Goal: Transaction & Acquisition: Purchase product/service

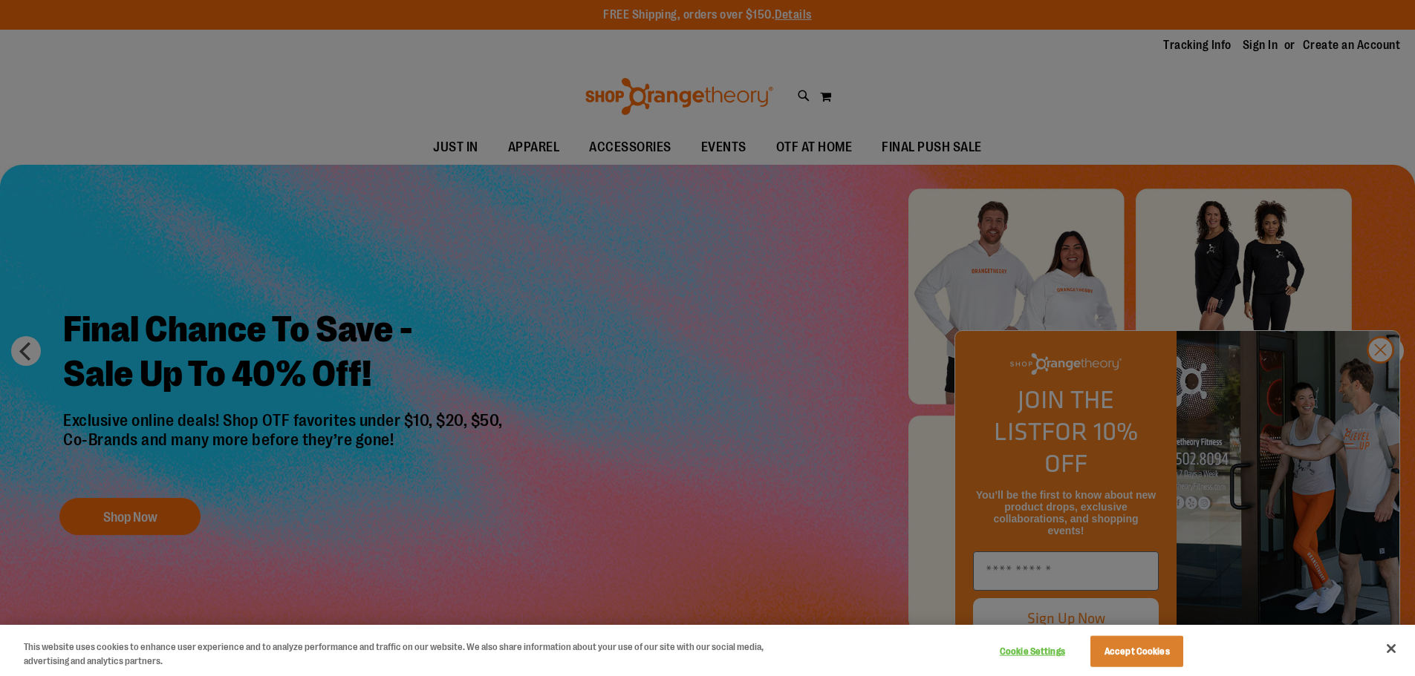
scroll to position [742, 0]
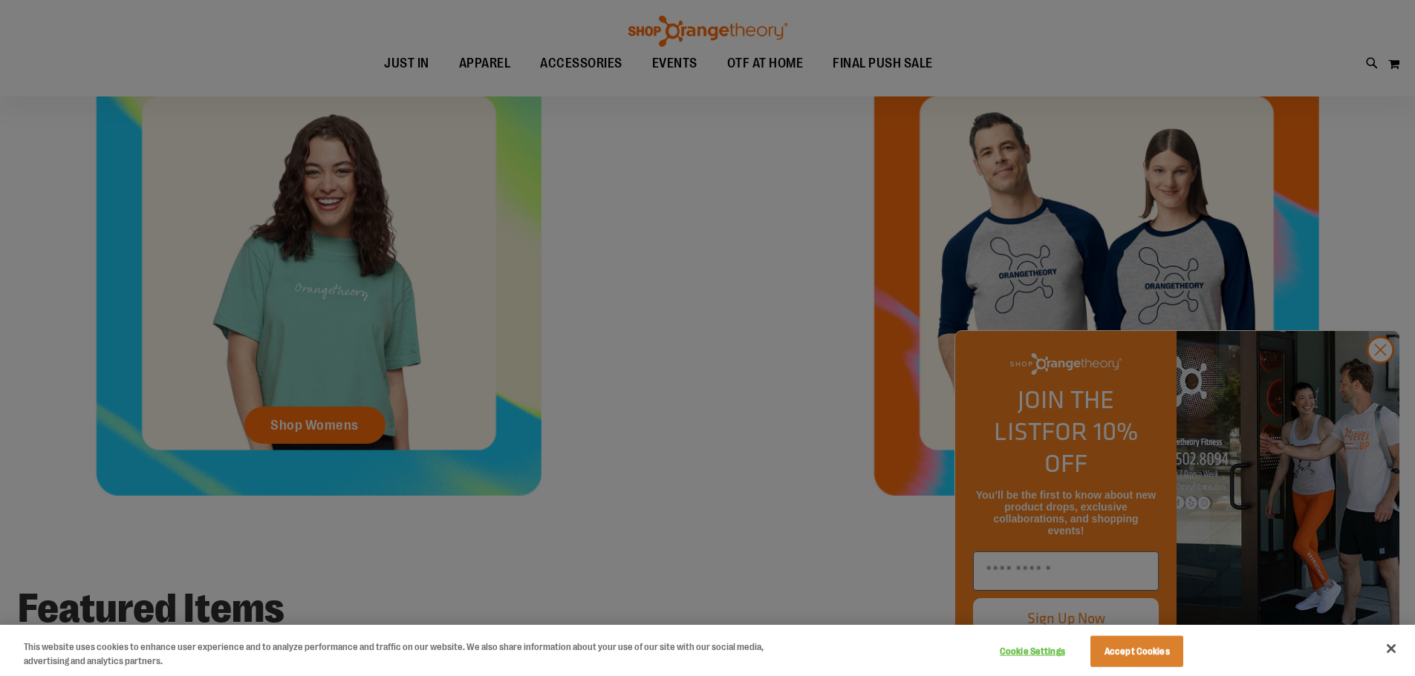
drag, startPoint x: 0, startPoint y: 0, endPoint x: 584, endPoint y: 420, distance: 719.2
click at [584, 420] on div at bounding box center [707, 338] width 1415 height 676
click at [1385, 379] on div at bounding box center [707, 338] width 1415 height 676
click at [1127, 650] on button "Accept Cookies" at bounding box center [1136, 651] width 93 height 31
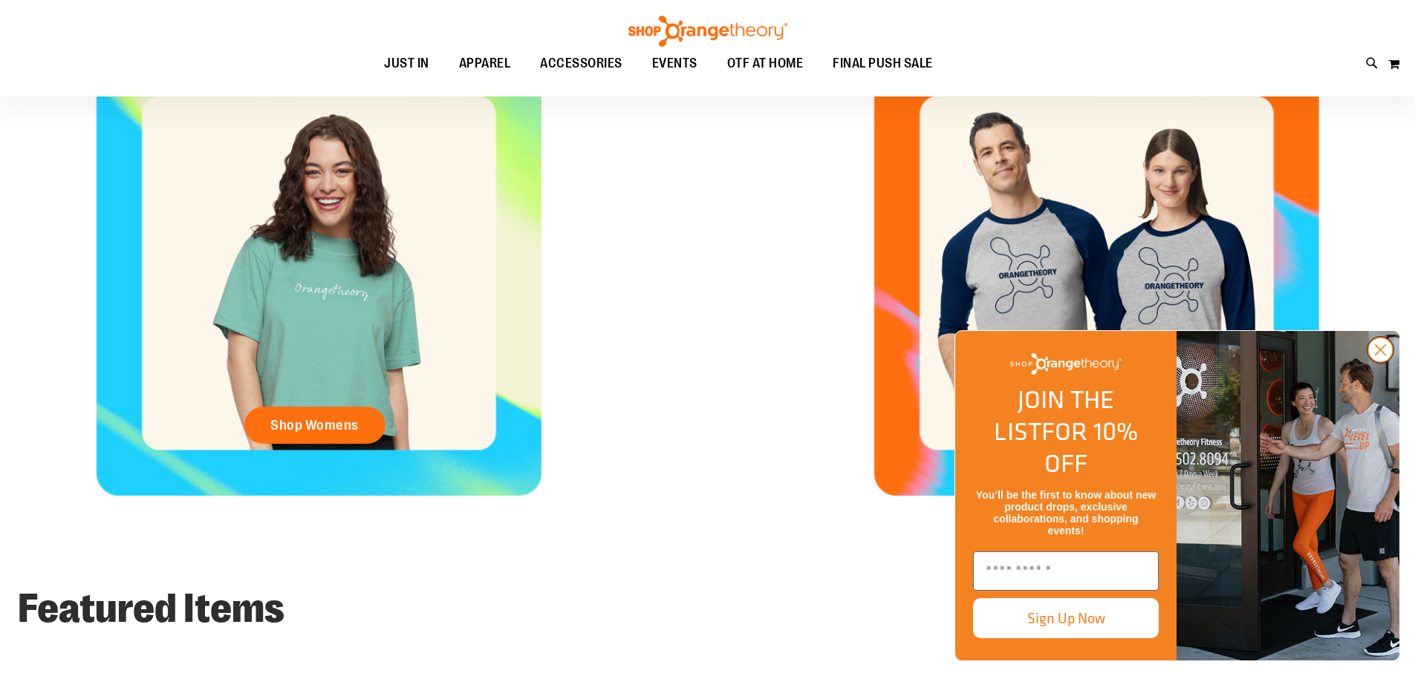
click at [1373, 362] on circle "Close dialog" at bounding box center [1380, 350] width 25 height 25
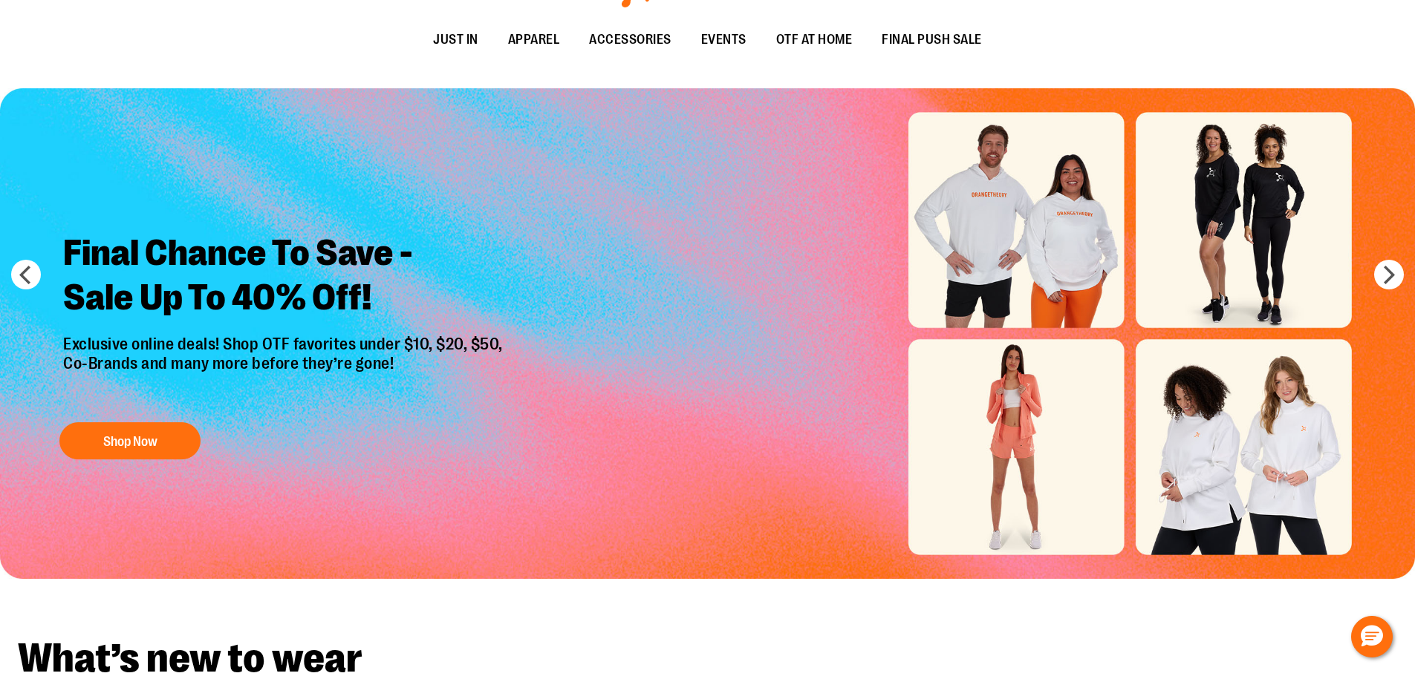
scroll to position [0, 0]
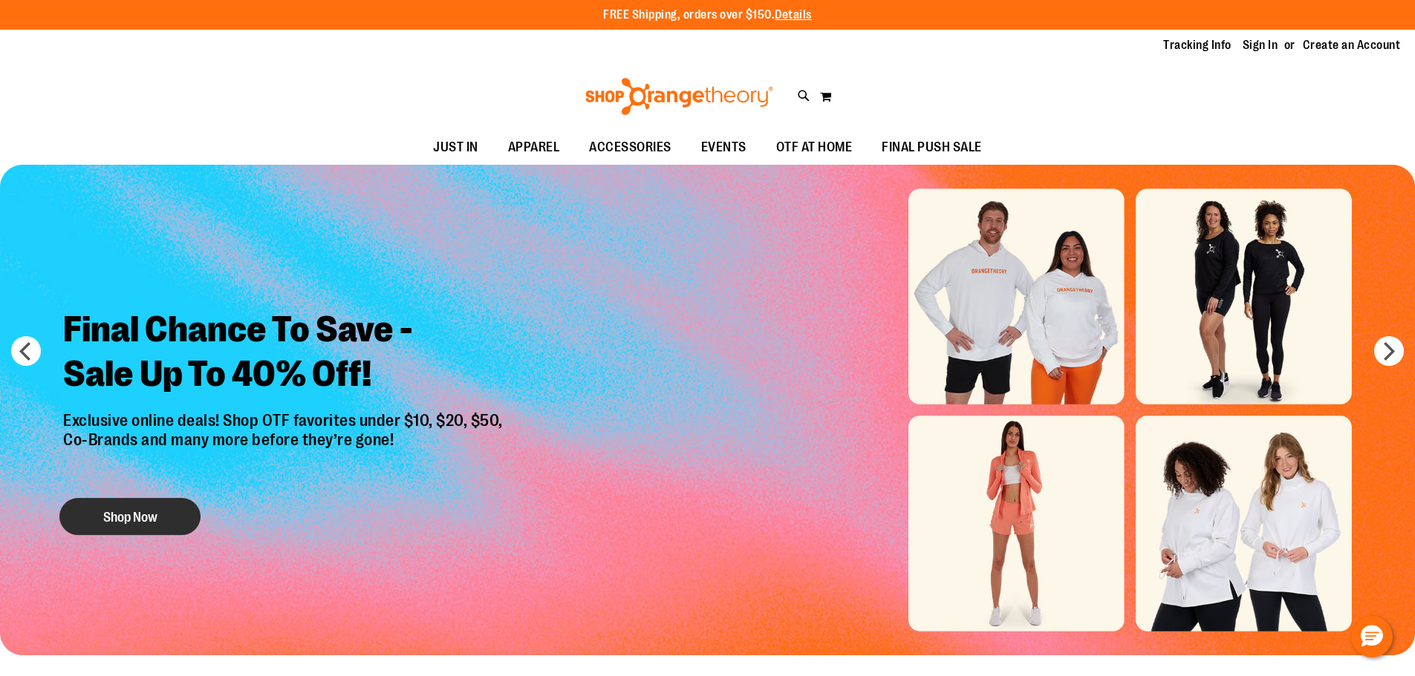
click at [82, 502] on button "Shop Now" at bounding box center [129, 516] width 141 height 37
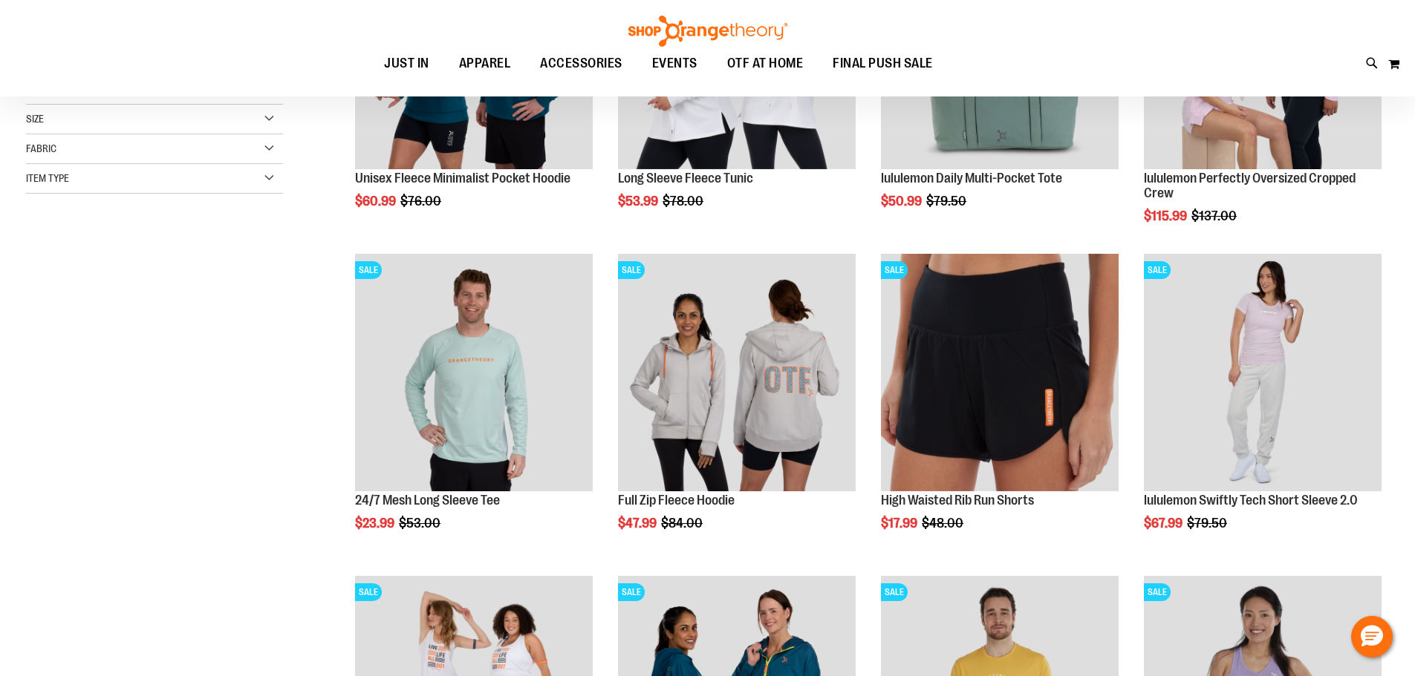
scroll to position [519, 0]
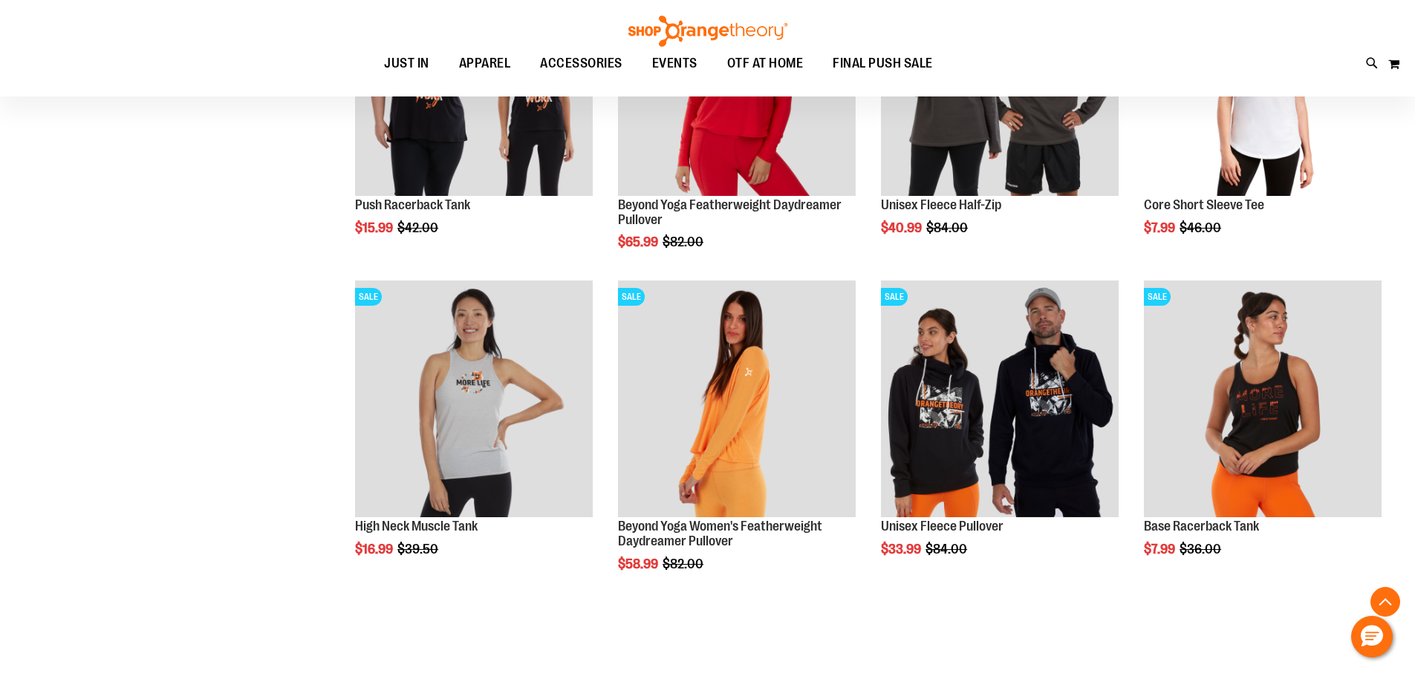
scroll to position [2747, 0]
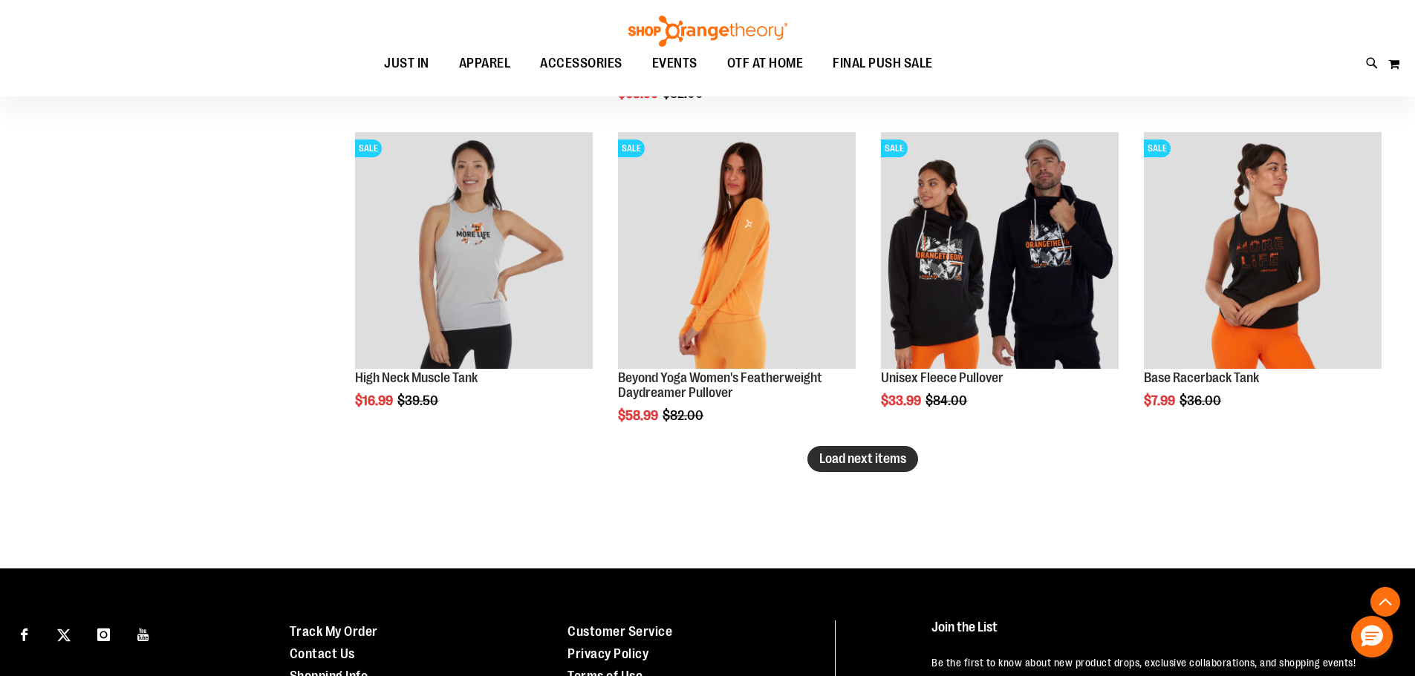
click at [863, 458] on span "Load next items" at bounding box center [862, 458] width 87 height 15
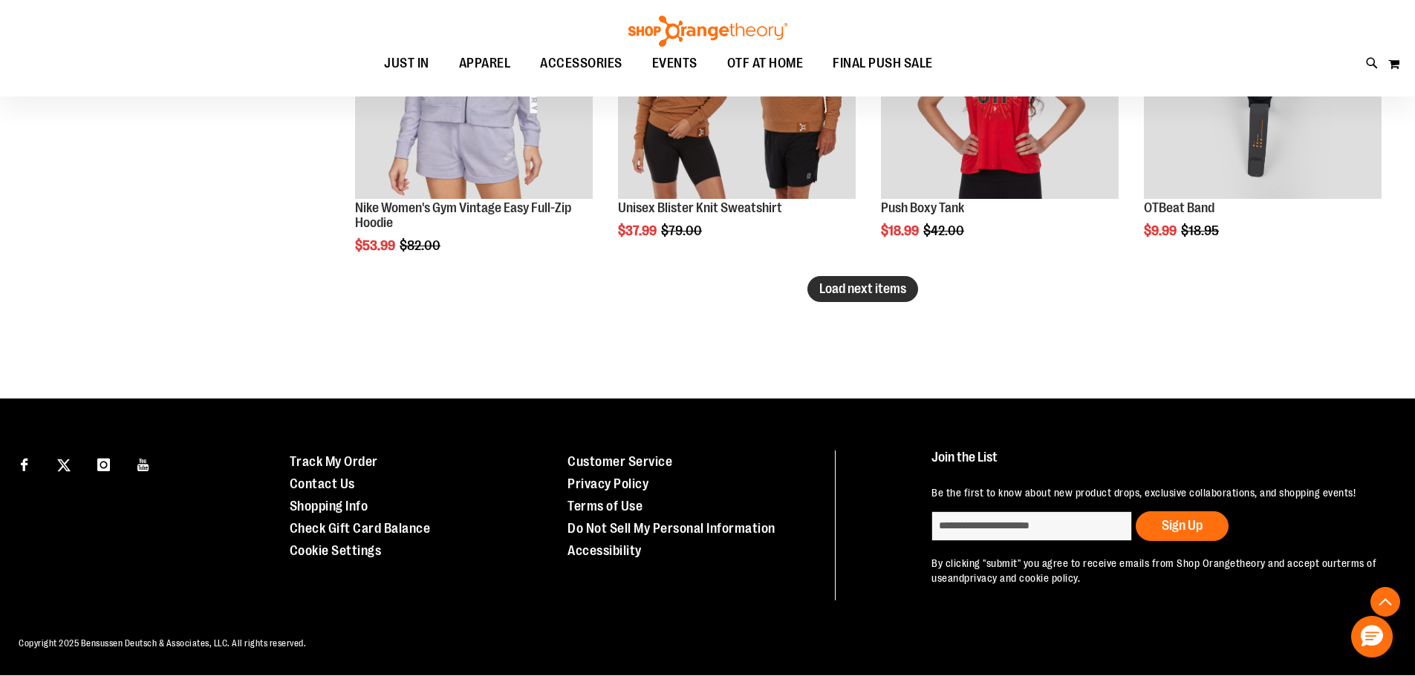
click at [823, 287] on span "Load next items" at bounding box center [862, 288] width 87 height 15
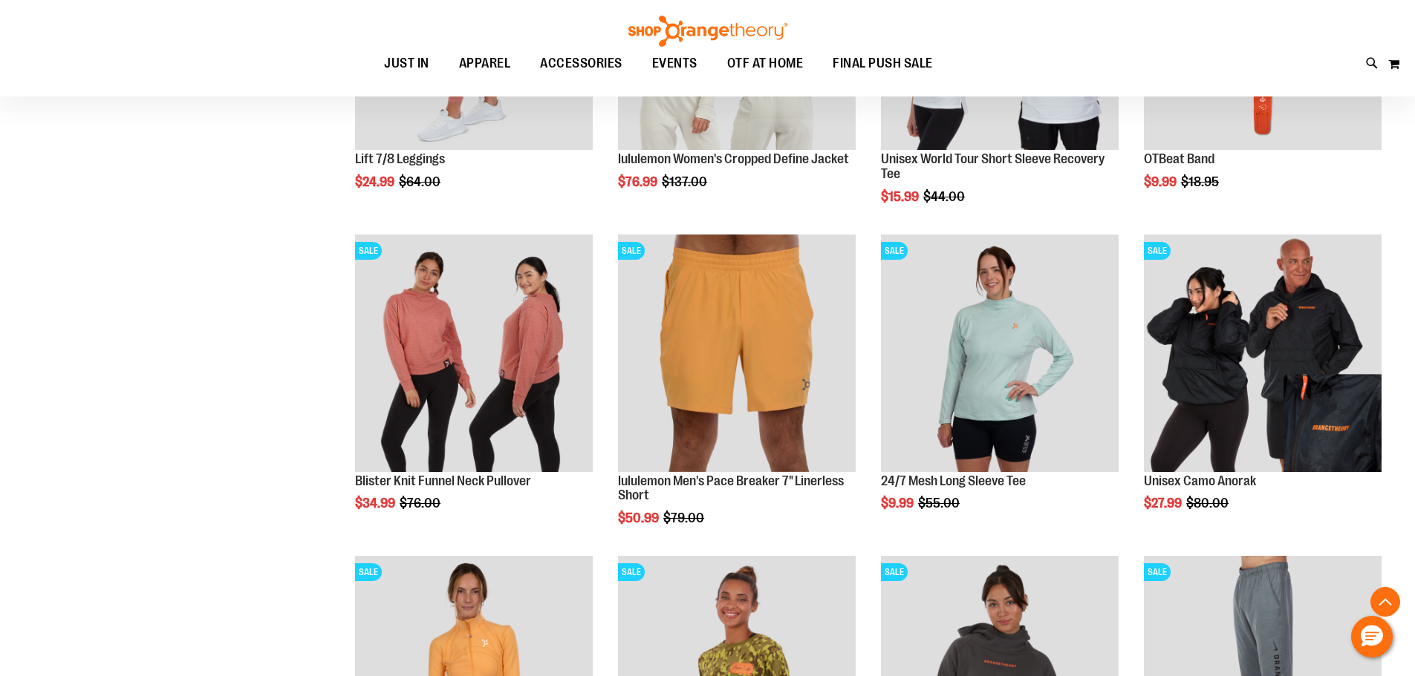
scroll to position [4625, 0]
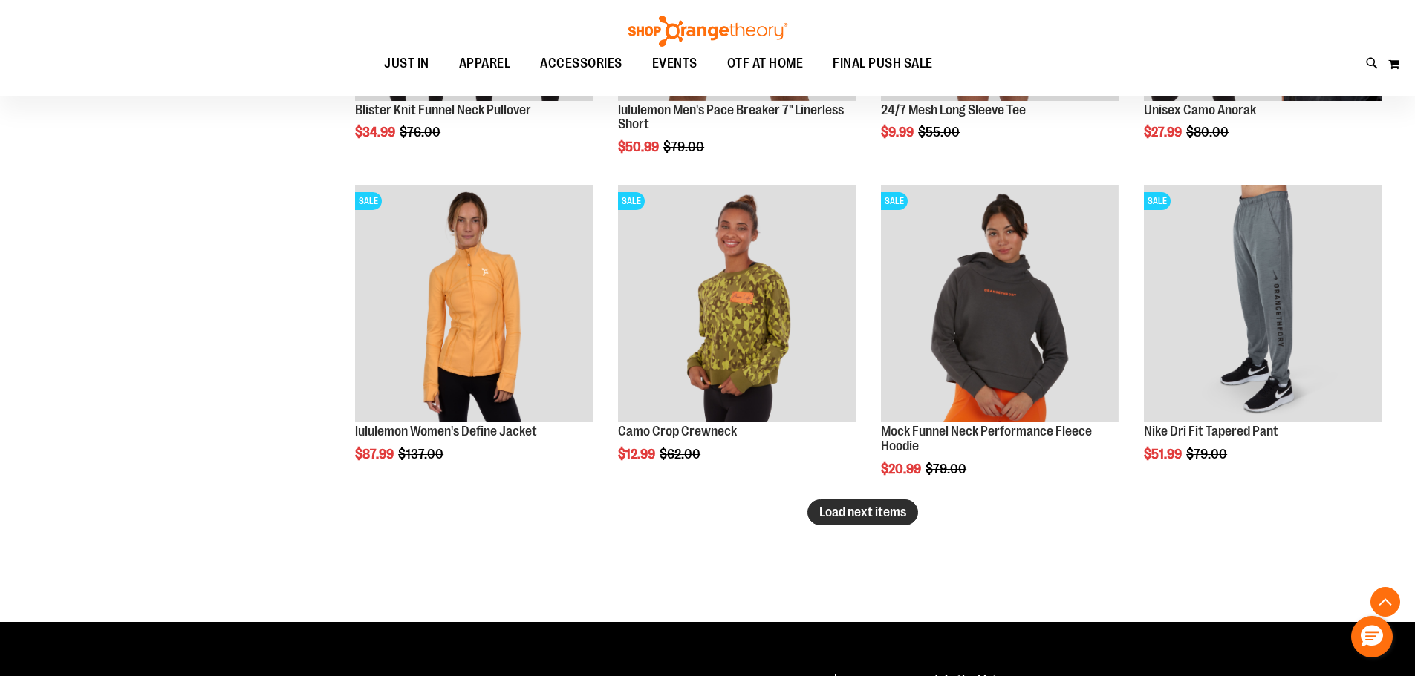
click at [890, 511] on span "Load next items" at bounding box center [862, 512] width 87 height 15
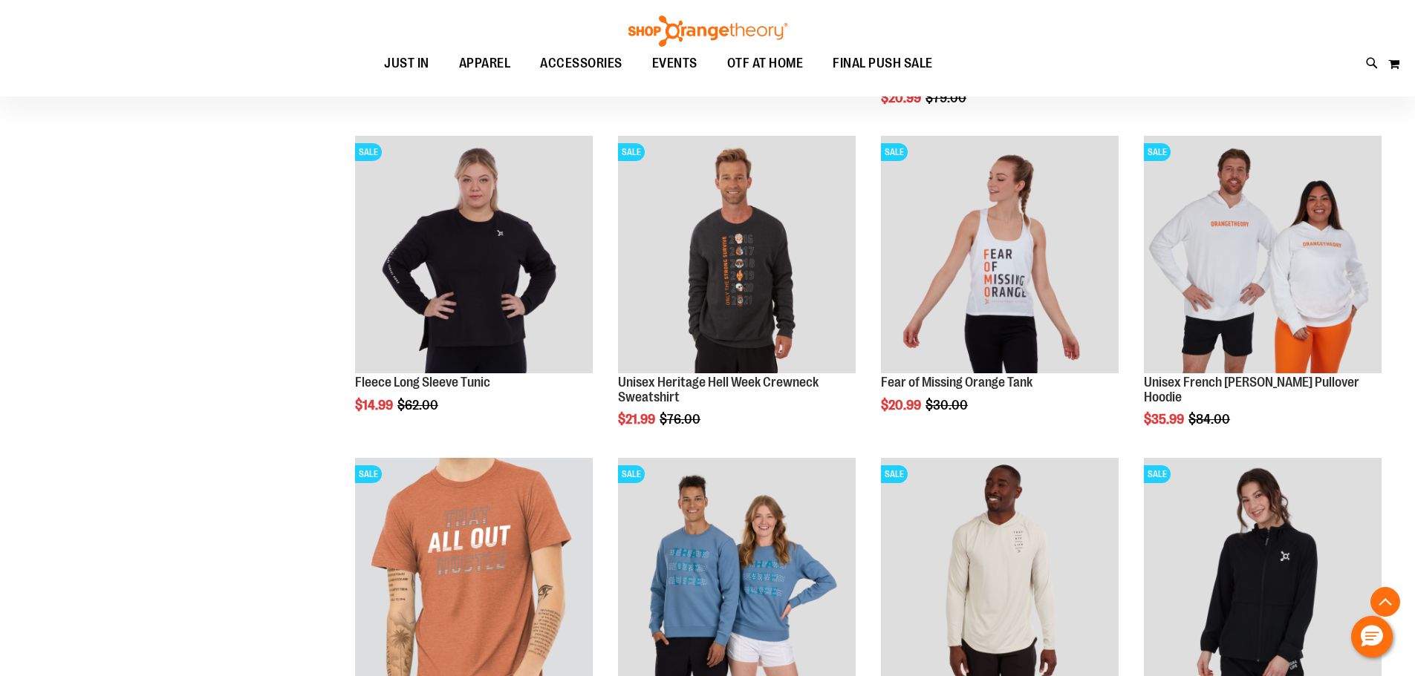
scroll to position [5219, 0]
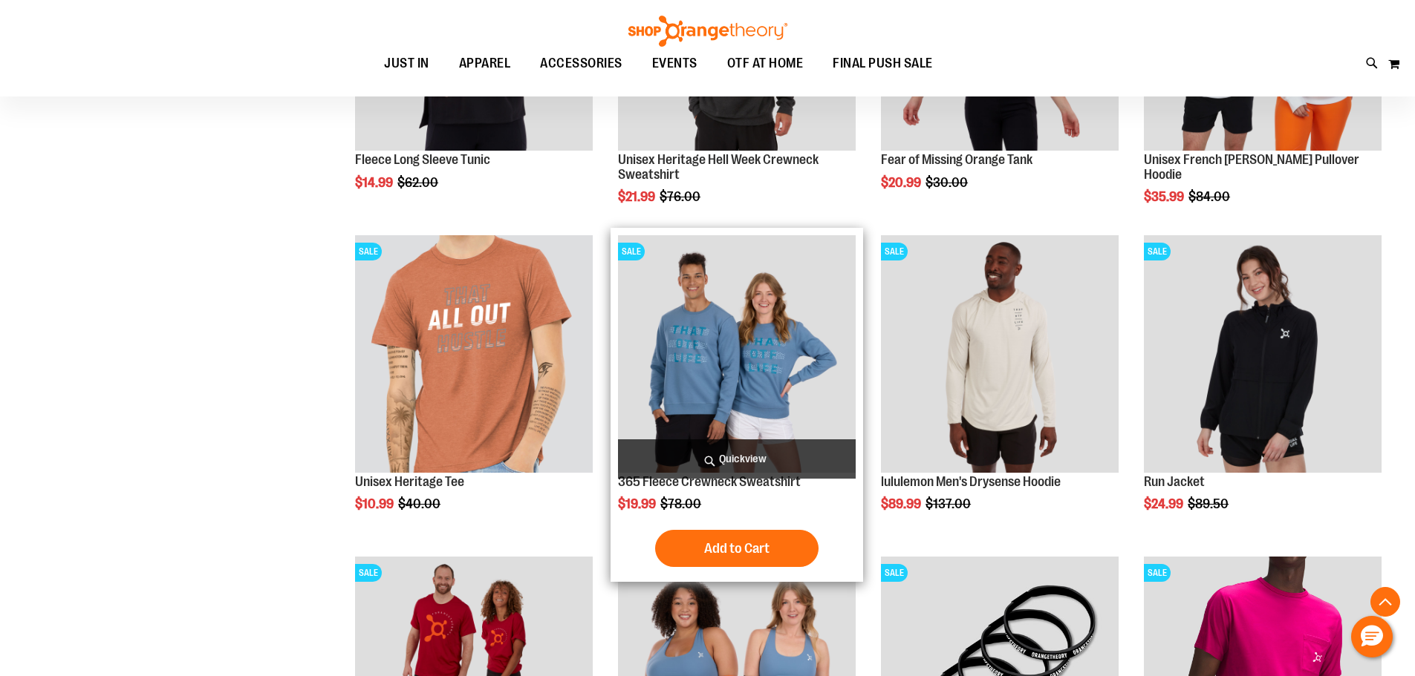
click at [766, 368] on img "product" at bounding box center [737, 354] width 238 height 238
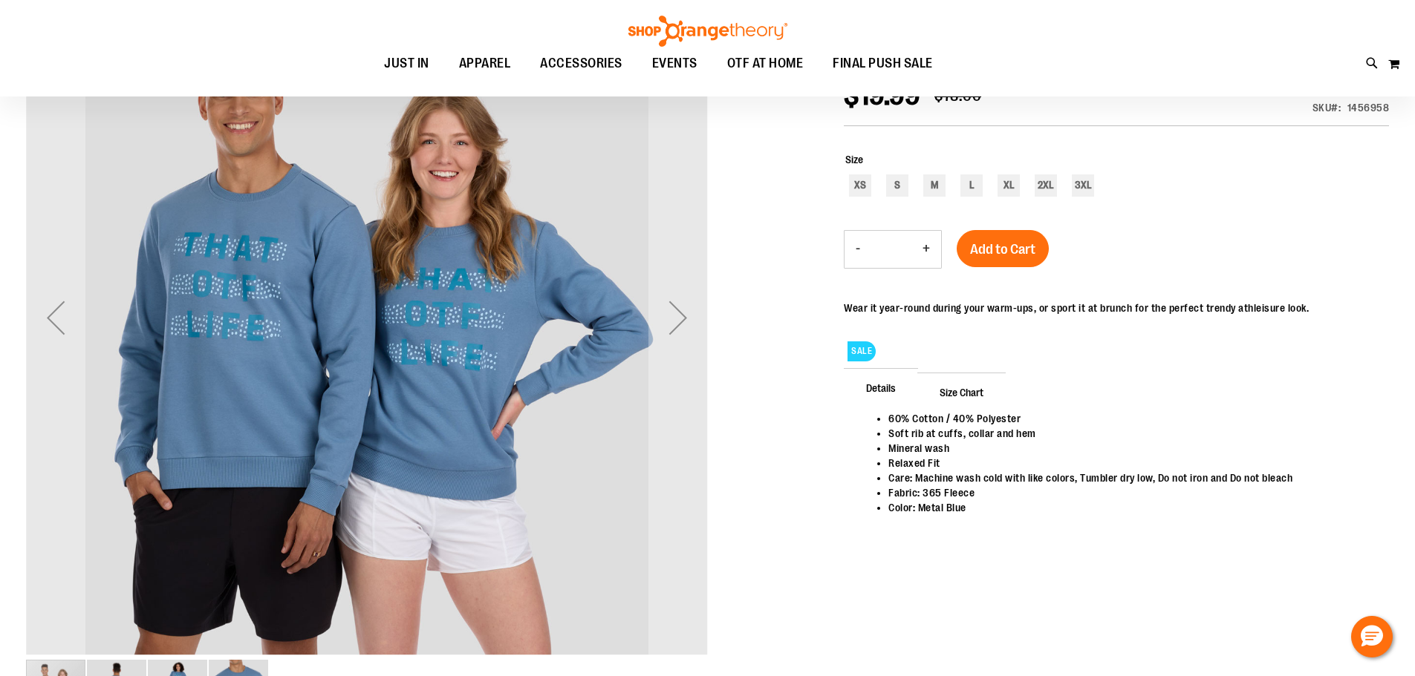
scroll to position [74, 0]
click at [971, 186] on div "L" at bounding box center [971, 186] width 22 height 22
click at [686, 310] on div "Next" at bounding box center [677, 318] width 59 height 59
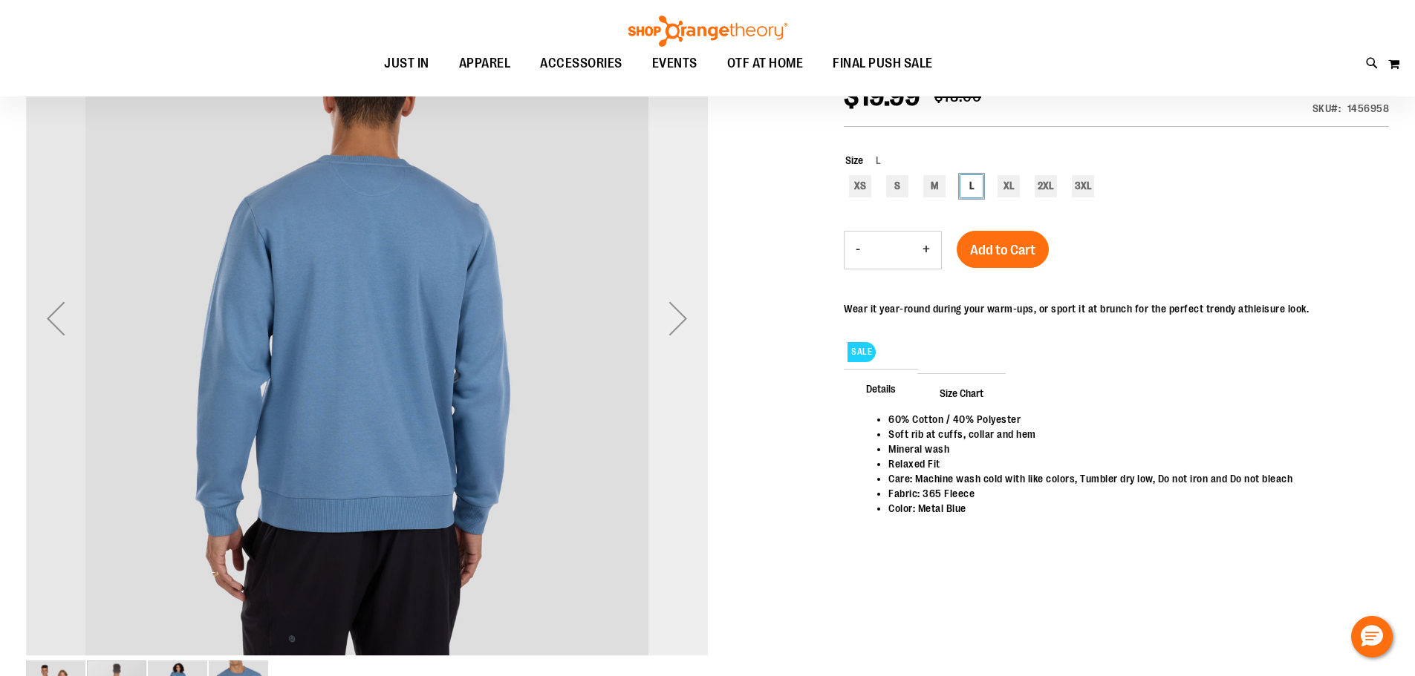
click at [686, 310] on div "Next" at bounding box center [677, 318] width 59 height 59
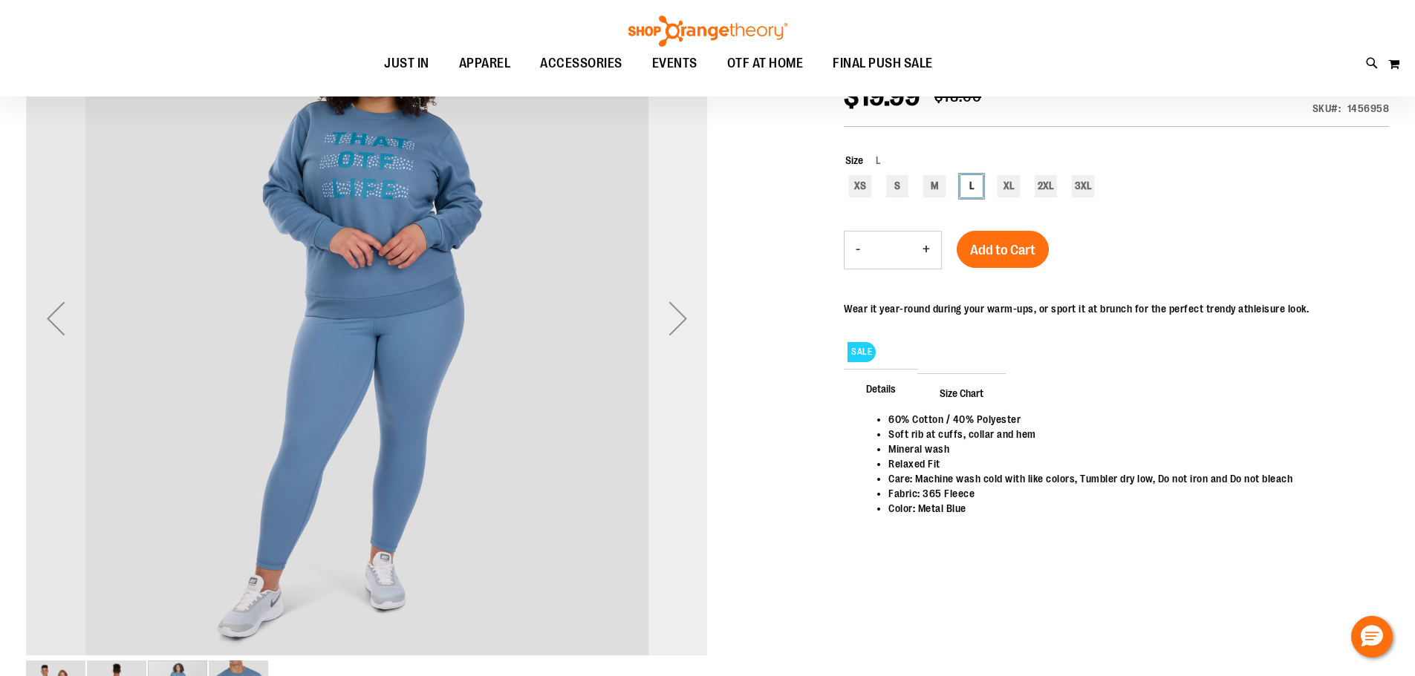
click at [686, 310] on div "Next" at bounding box center [677, 318] width 59 height 59
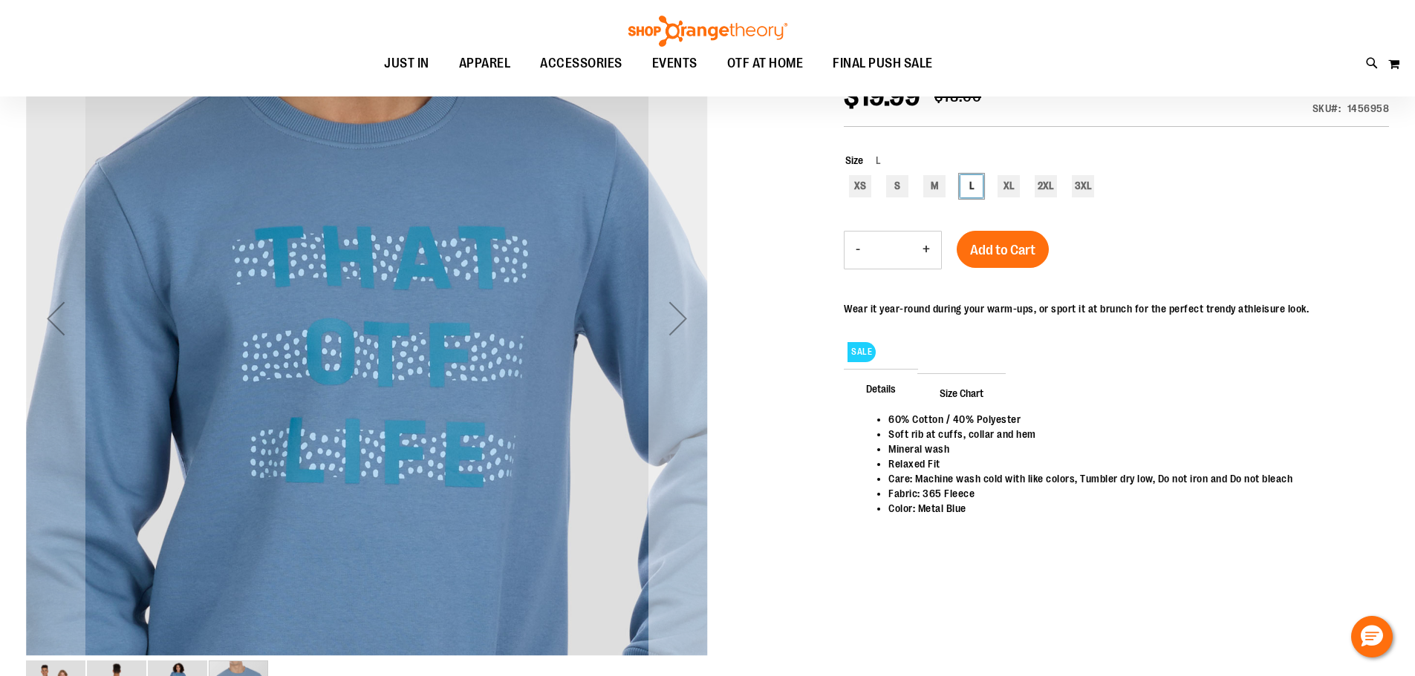
click at [686, 310] on div "Next" at bounding box center [677, 318] width 59 height 59
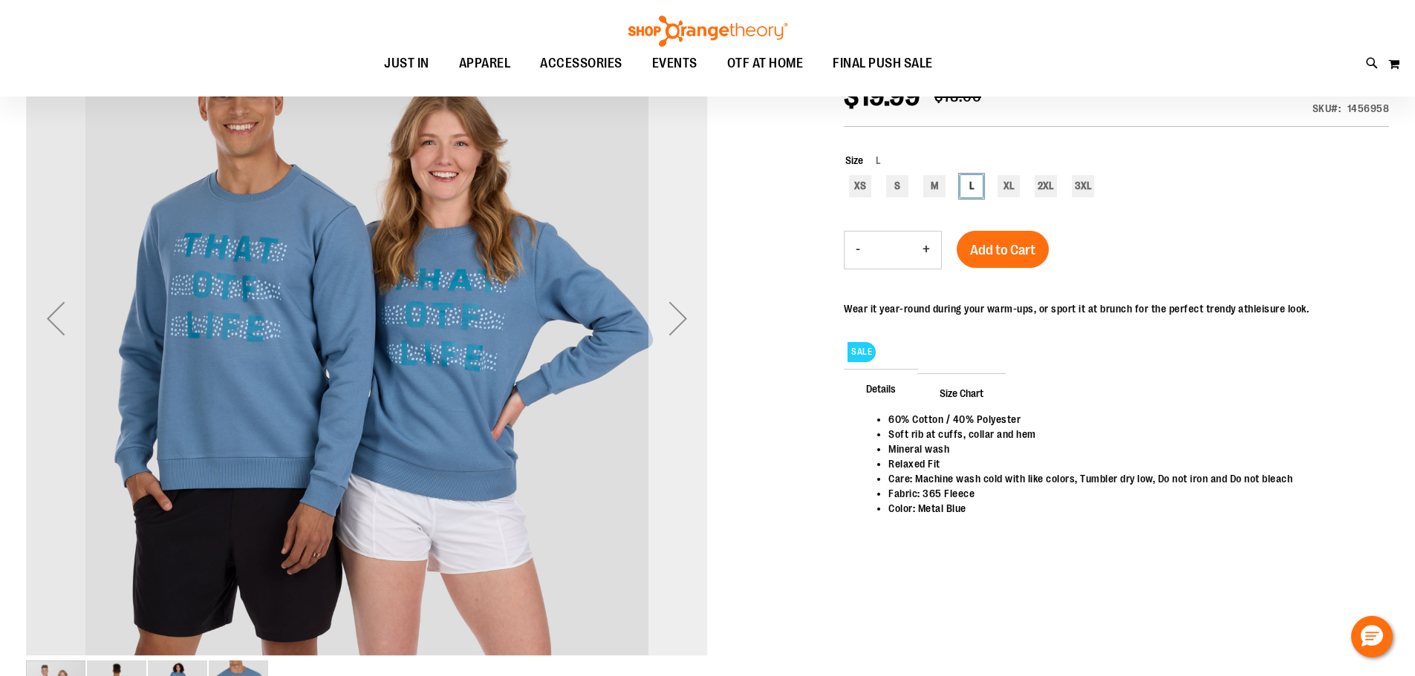
click at [686, 310] on div "Next" at bounding box center [677, 318] width 59 height 59
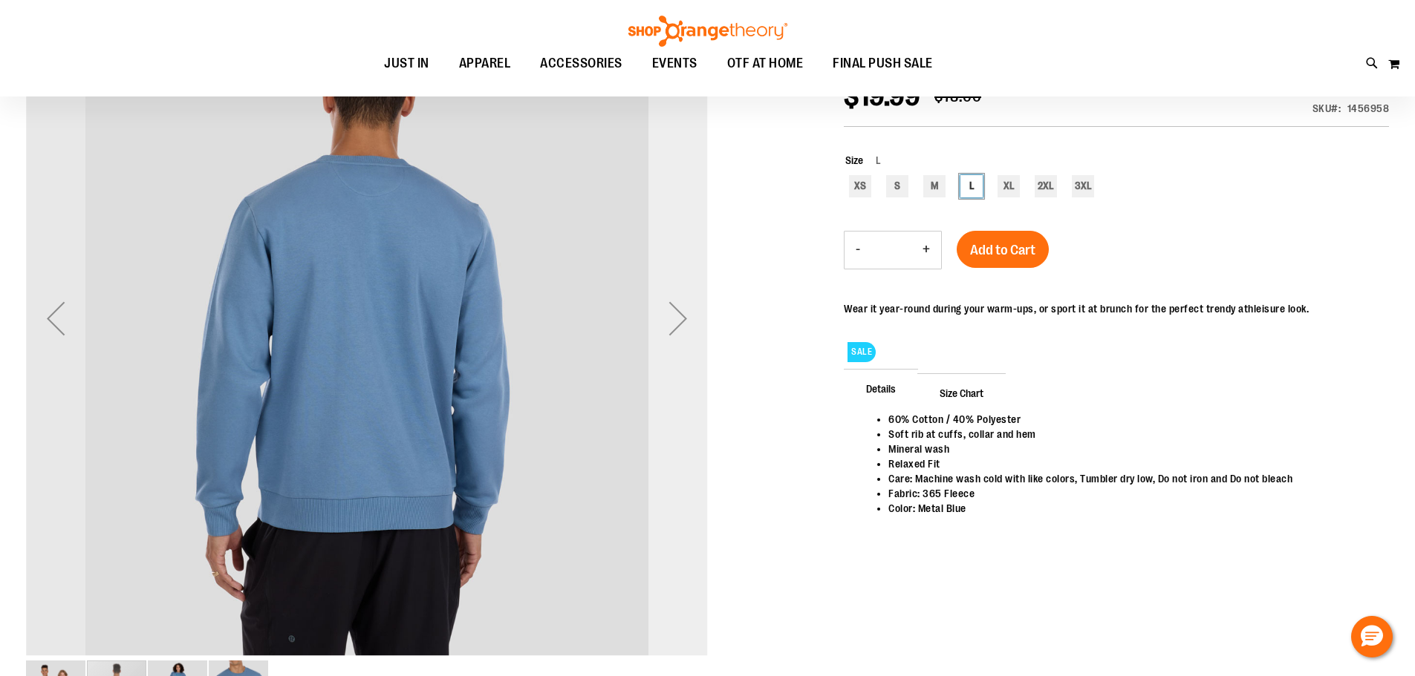
click at [686, 310] on div "Next" at bounding box center [677, 318] width 59 height 59
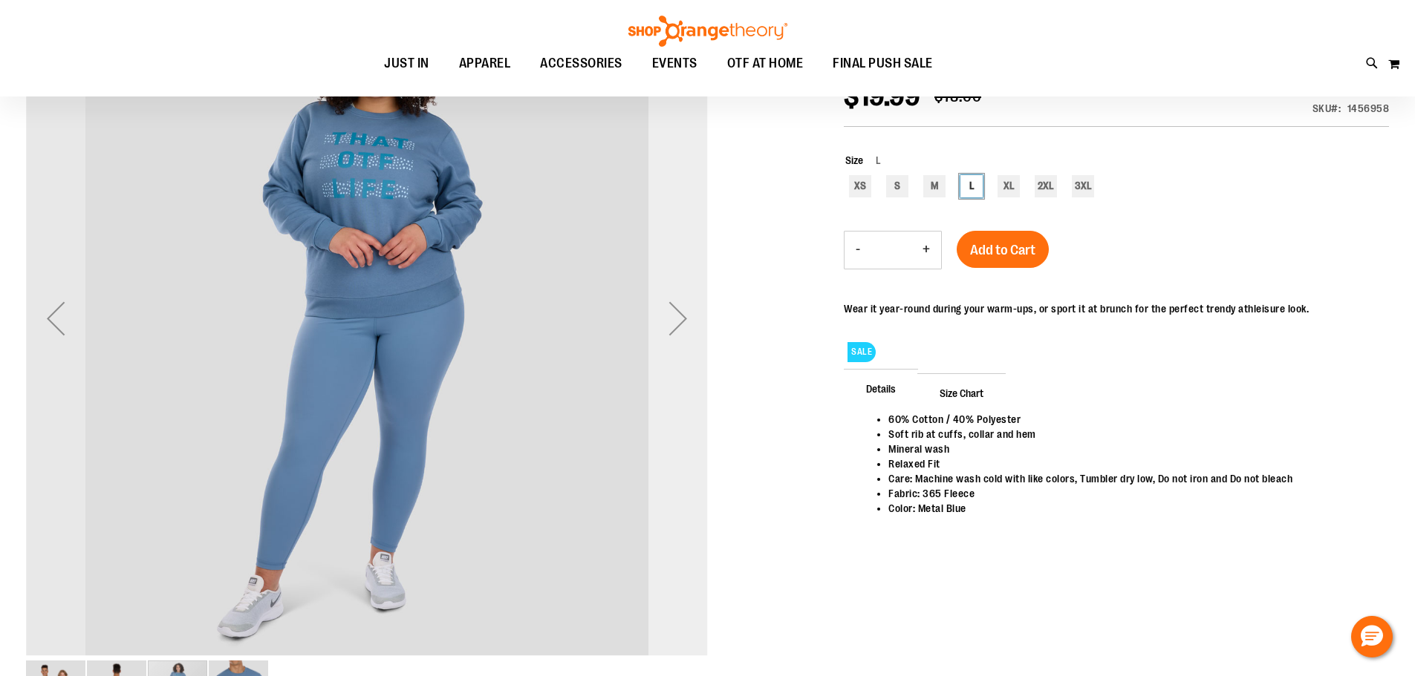
scroll to position [0, 0]
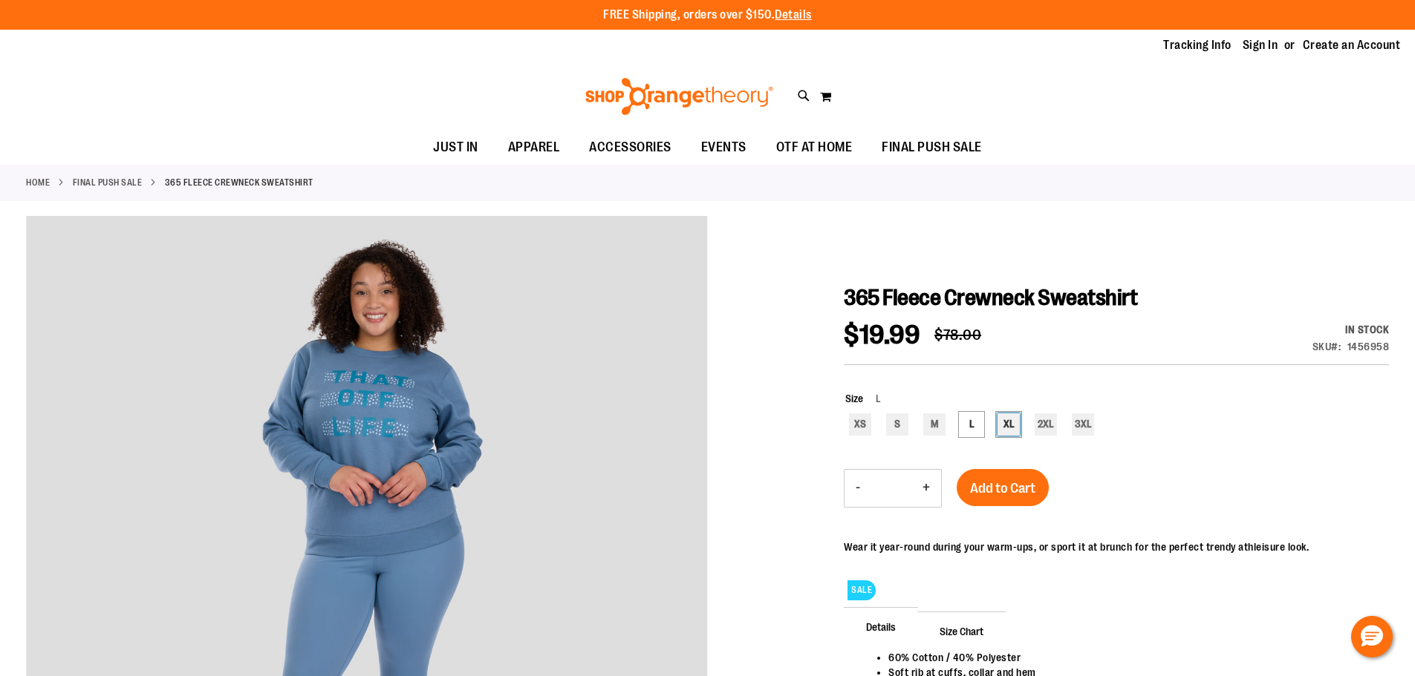
click at [1009, 423] on div "XL" at bounding box center [1008, 425] width 22 height 22
type input "***"
click at [1007, 503] on button "Add to Cart" at bounding box center [1002, 487] width 92 height 37
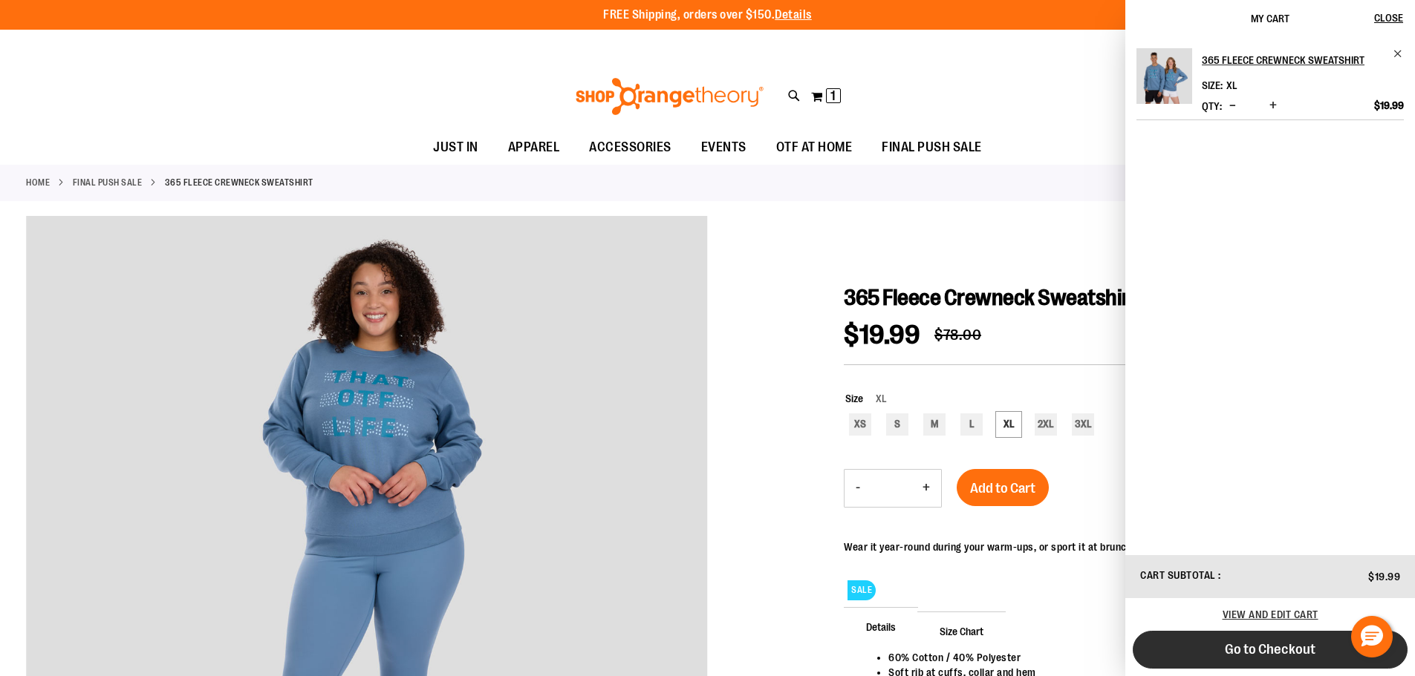
click at [1256, 657] on span "Go to Checkout" at bounding box center [1269, 650] width 91 height 16
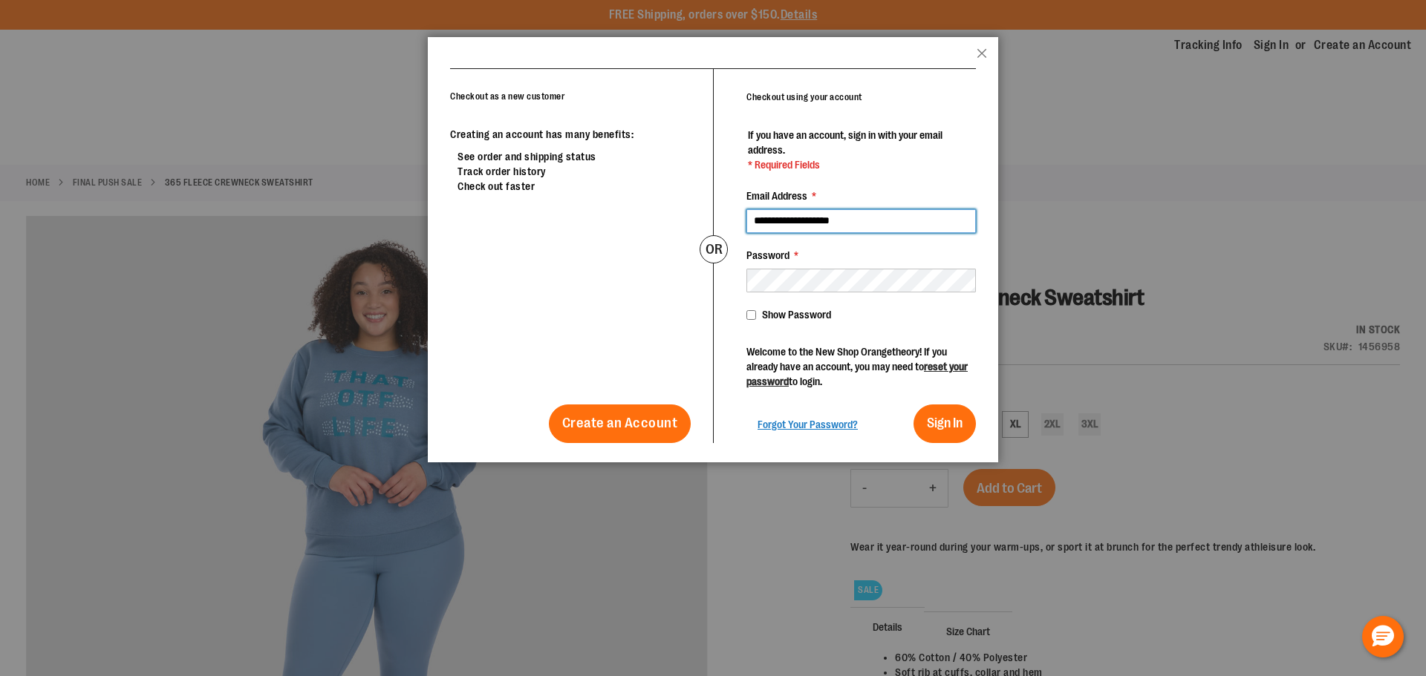
type input "**********"
click at [913, 405] on button "Sign In" at bounding box center [944, 424] width 62 height 39
click at [973, 51] on header "popup-authentication popup Close" at bounding box center [713, 52] width 570 height 31
click at [982, 52] on button "Close" at bounding box center [981, 57] width 10 height 19
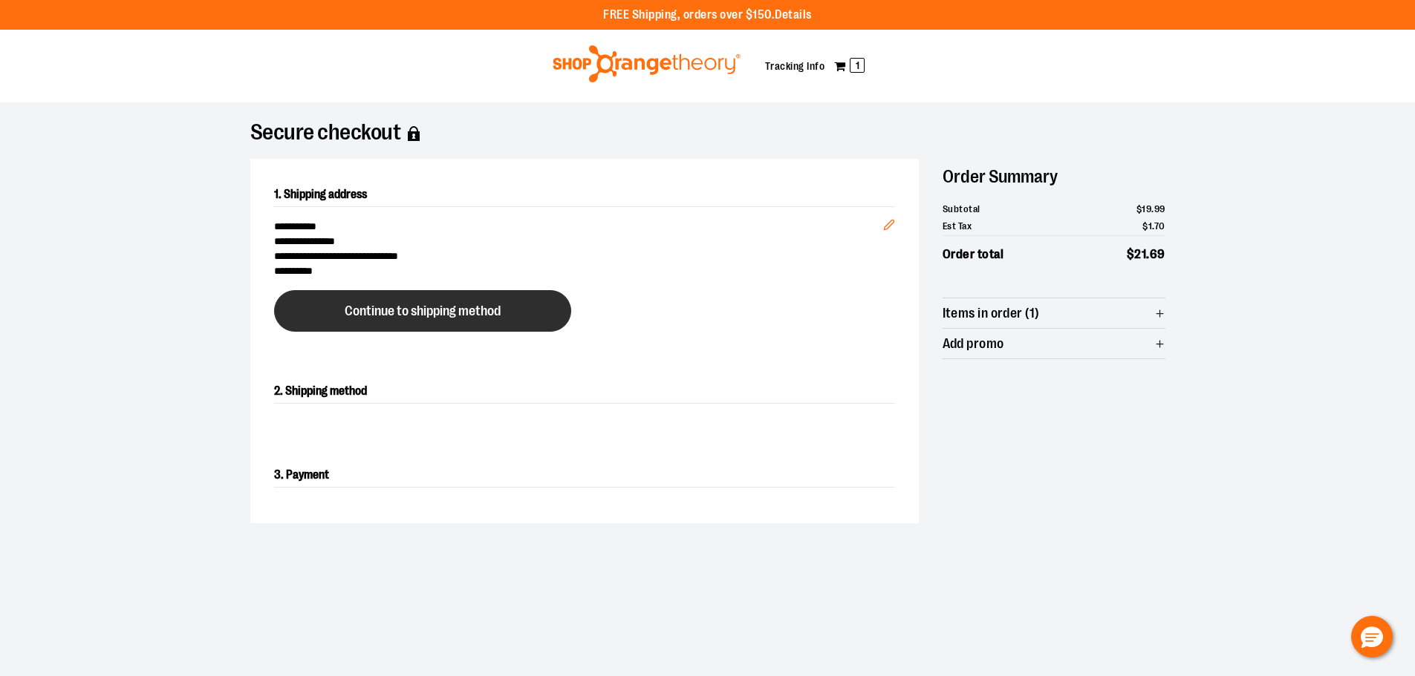
click at [505, 299] on button "Continue to shipping method" at bounding box center [422, 311] width 297 height 42
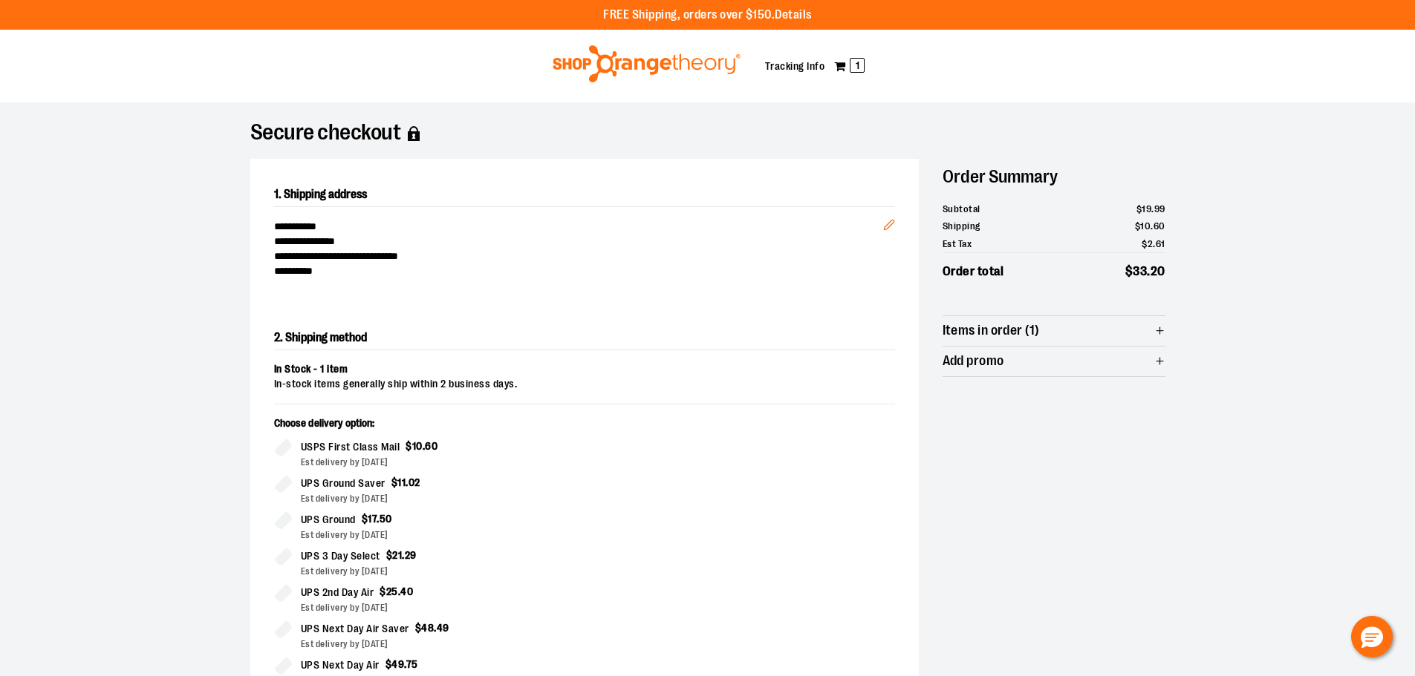
click at [602, 41] on div "Toggle Nav My Cart 1 Tracking Info" at bounding box center [707, 66] width 1415 height 73
click at [601, 59] on img at bounding box center [646, 63] width 192 height 37
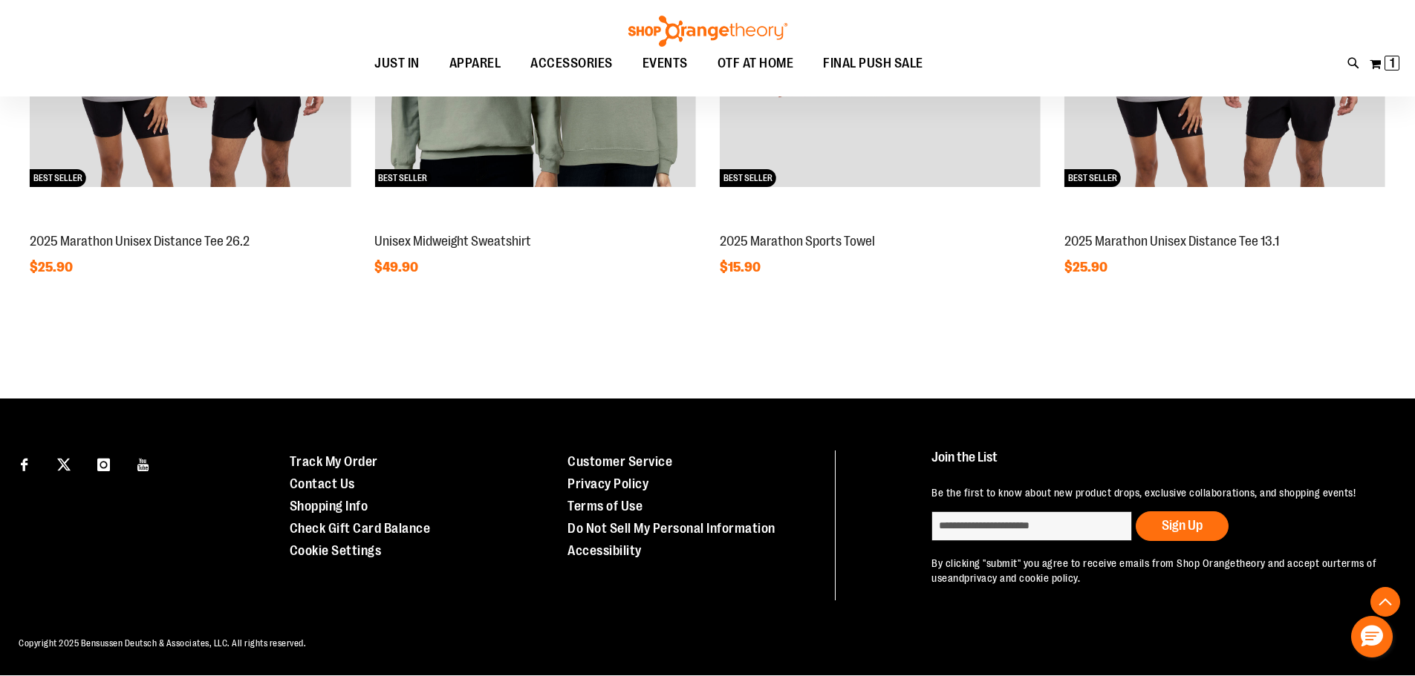
scroll to position [607, 0]
